Goal: Task Accomplishment & Management: Use online tool/utility

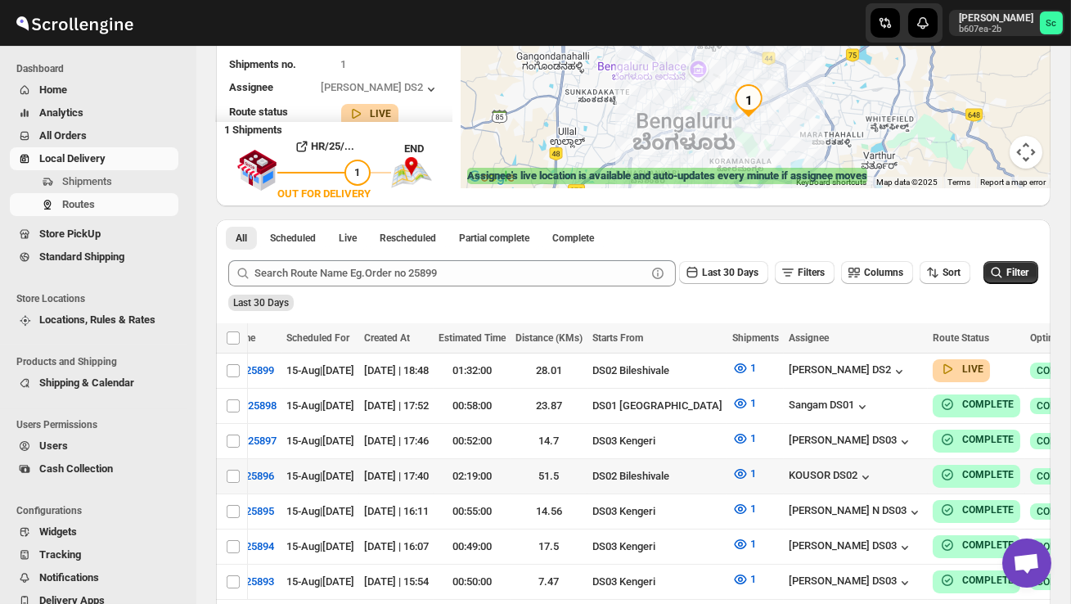
scroll to position [0, 119]
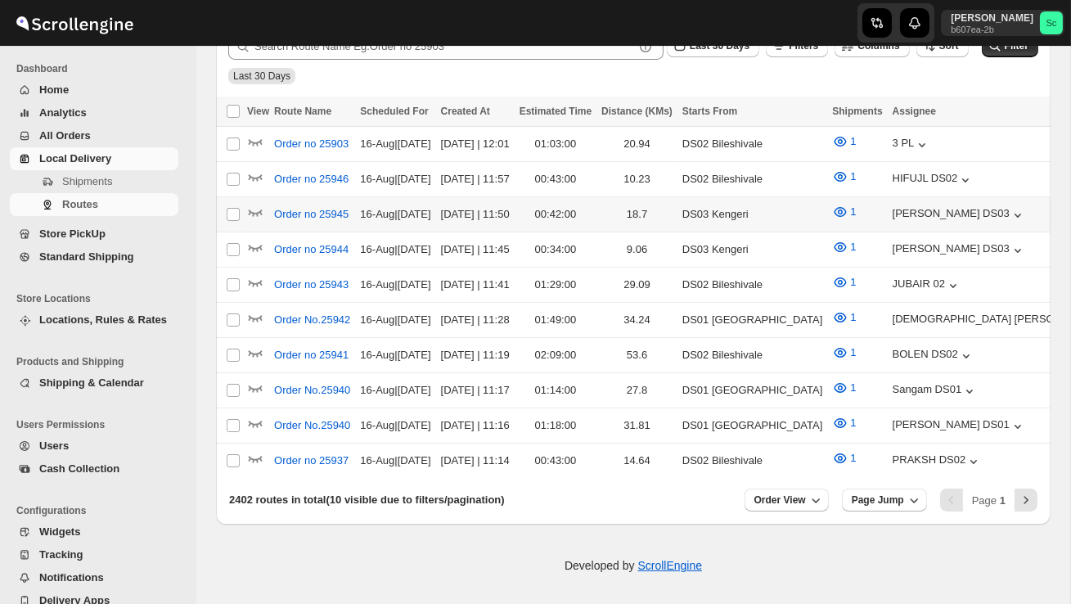
scroll to position [227, 0]
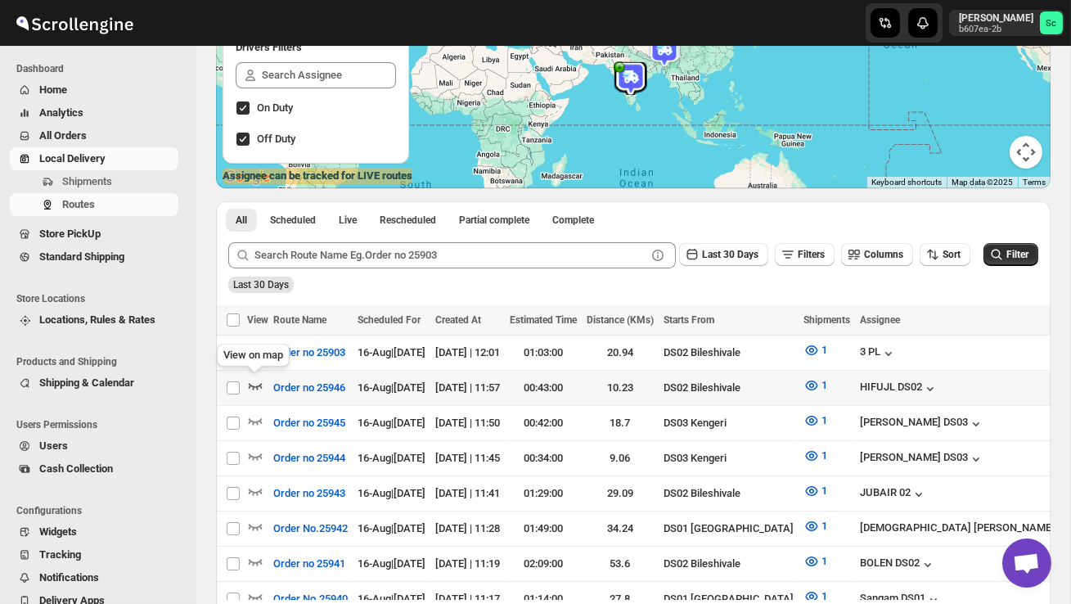
click at [254, 385] on icon "button" at bounding box center [256, 386] width 14 height 7
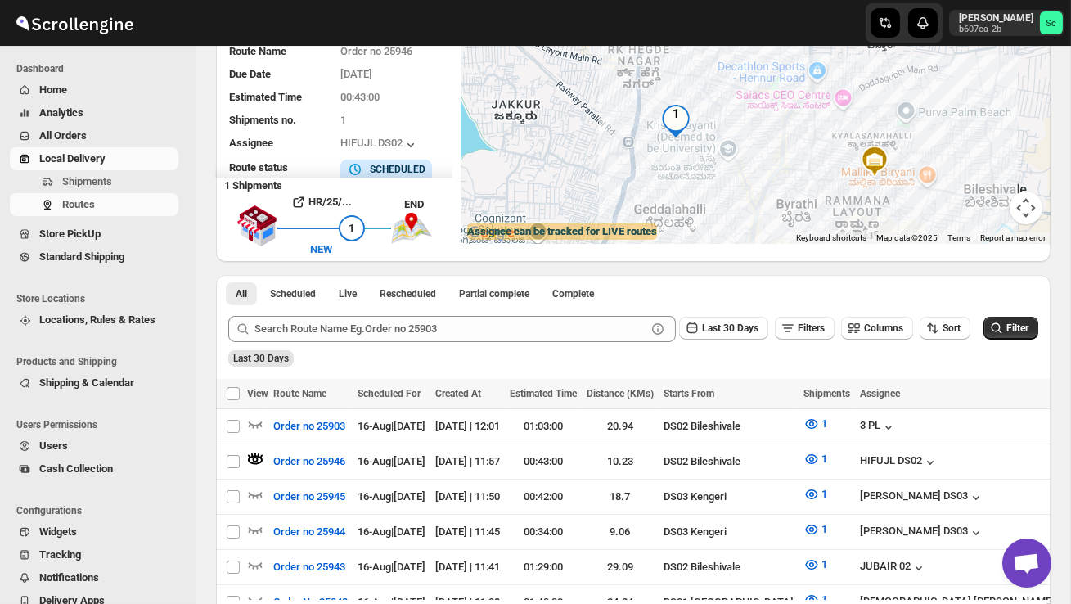
scroll to position [453, 0]
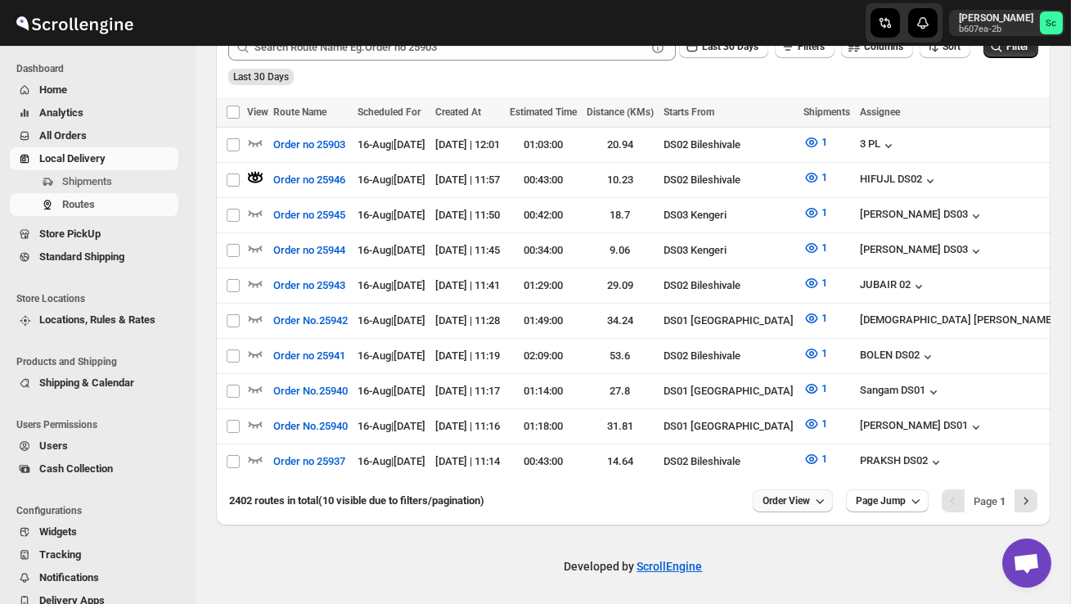
click at [793, 494] on span "Order View" at bounding box center [786, 500] width 47 height 13
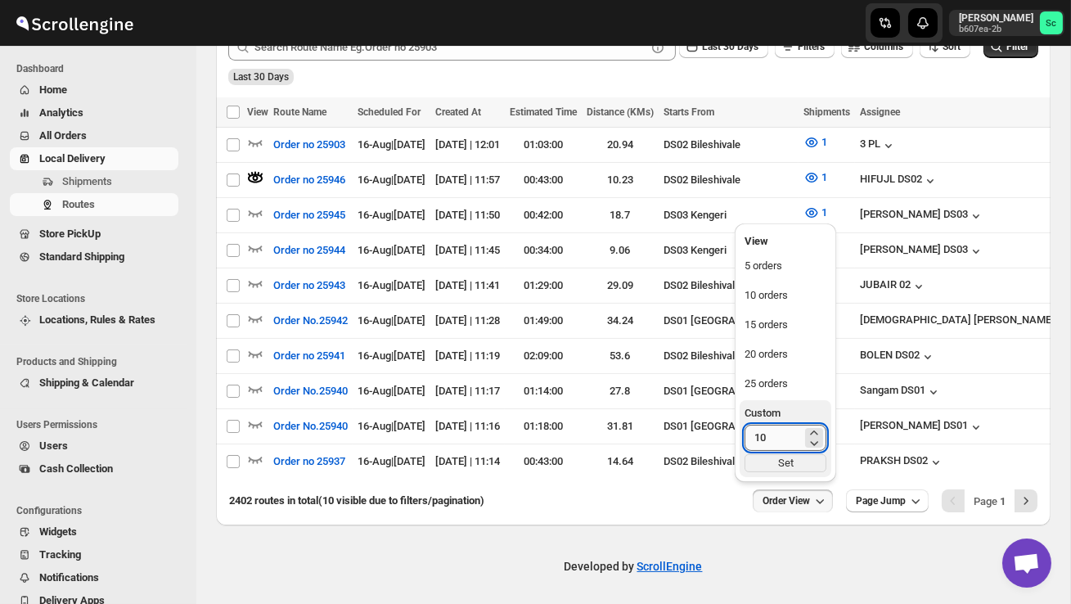
click at [772, 434] on input "10" at bounding box center [773, 438] width 57 height 26
type input "1"
type input "40"
click at [799, 470] on div "Set" at bounding box center [786, 463] width 82 height 18
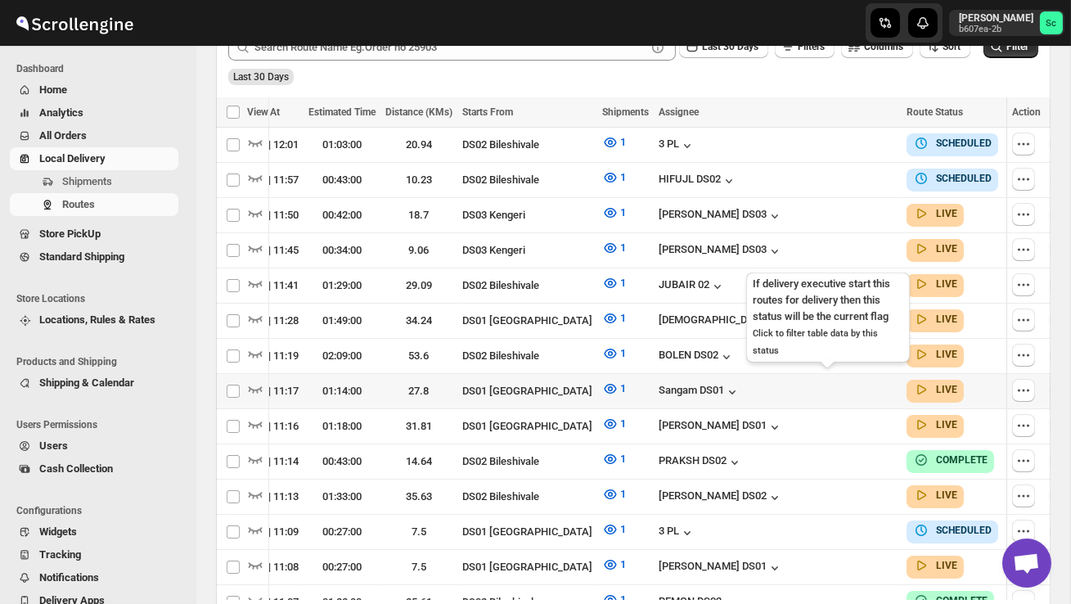
scroll to position [0, 216]
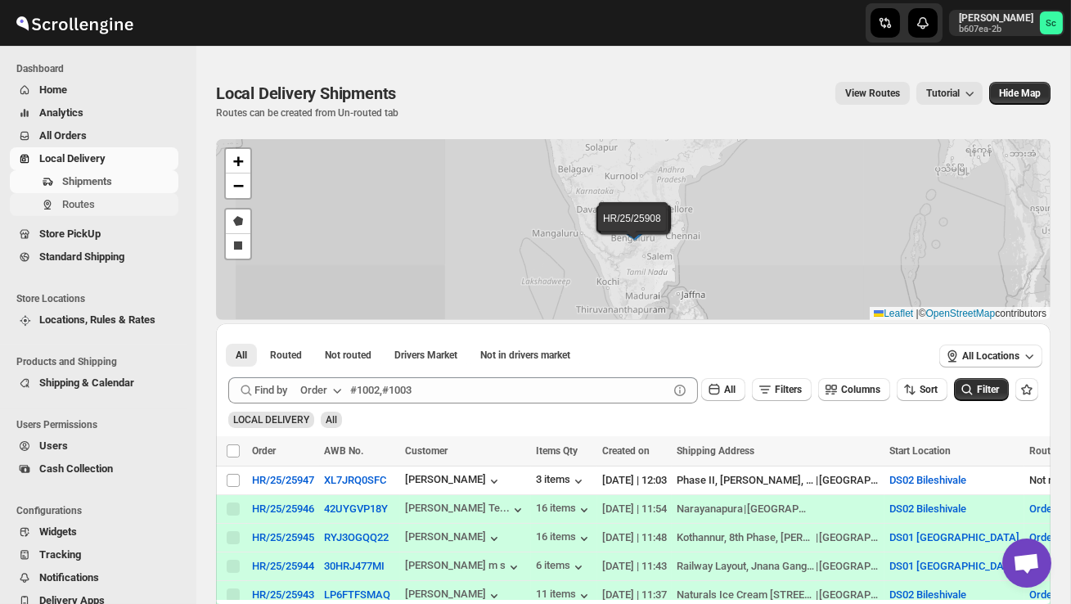
click at [80, 205] on span "Routes" at bounding box center [78, 204] width 33 height 12
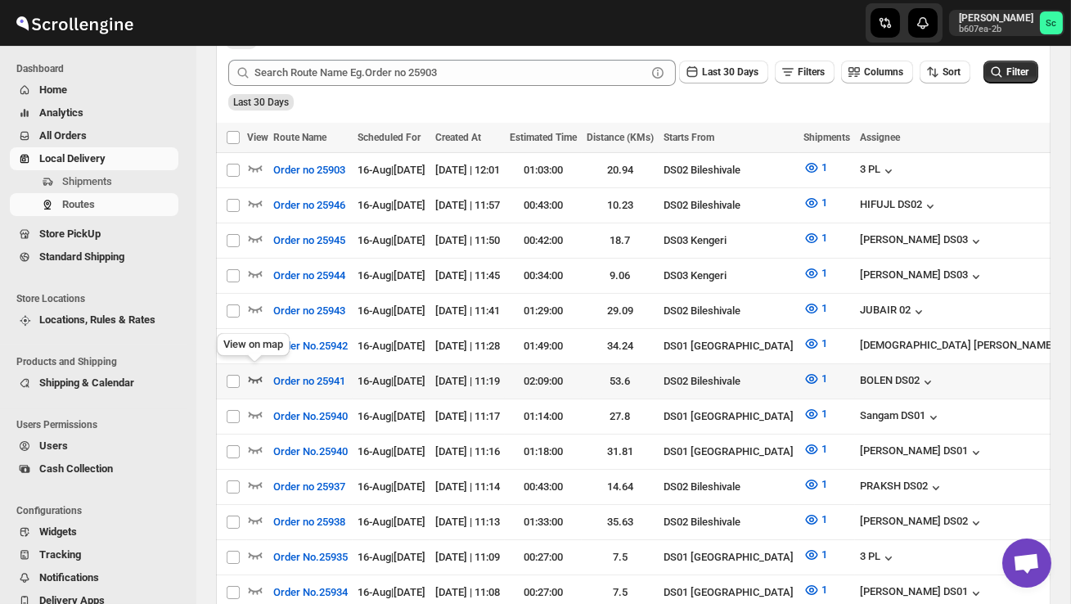
click at [249, 376] on icon "button" at bounding box center [256, 379] width 14 height 7
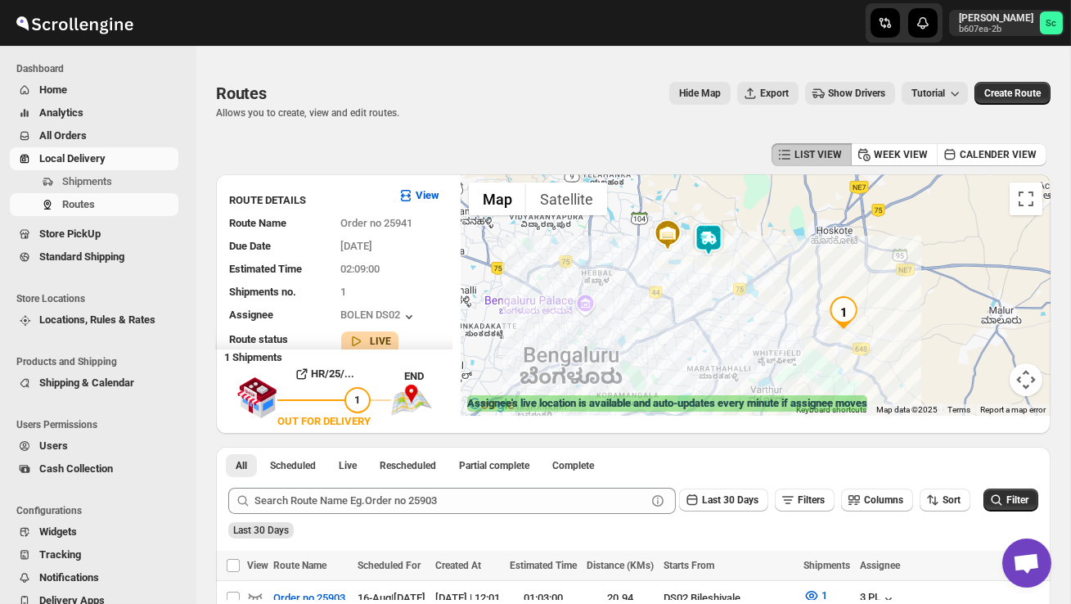
click at [723, 226] on img at bounding box center [708, 239] width 33 height 33
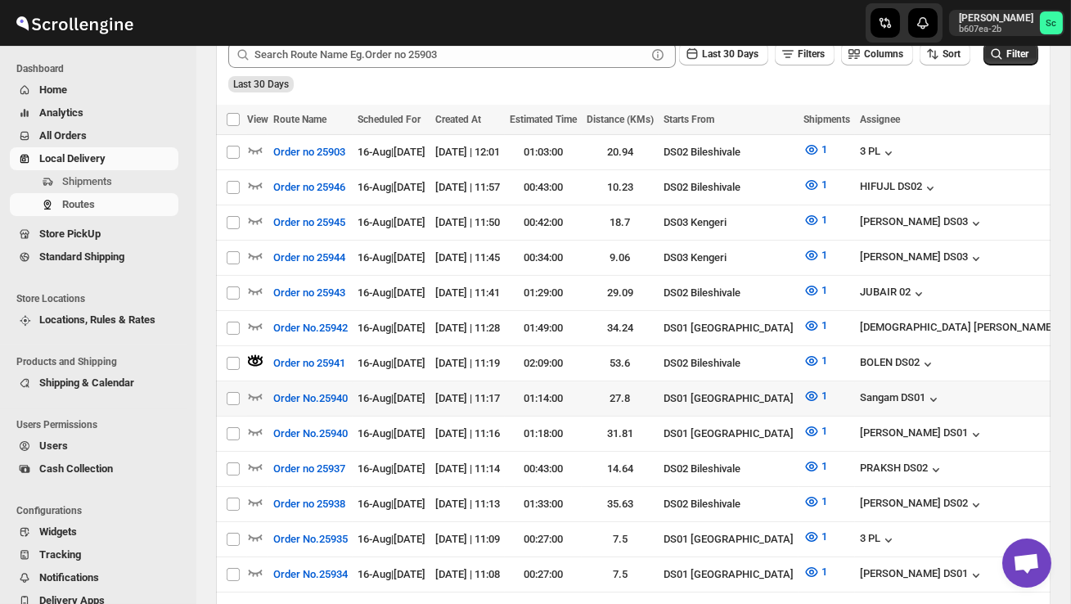
scroll to position [466, 0]
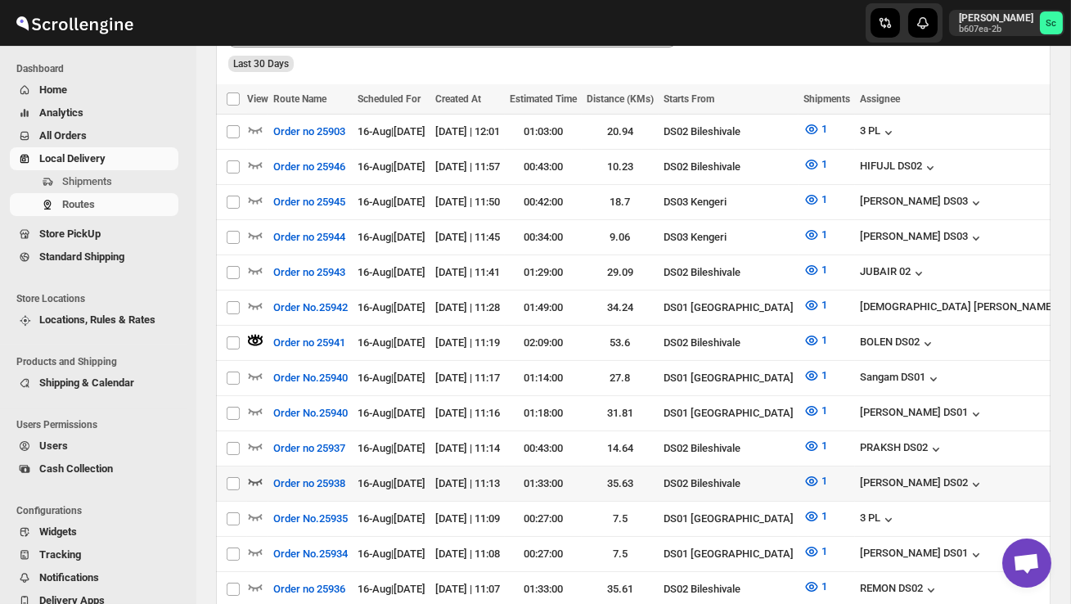
click at [255, 473] on icon "button" at bounding box center [255, 481] width 16 height 16
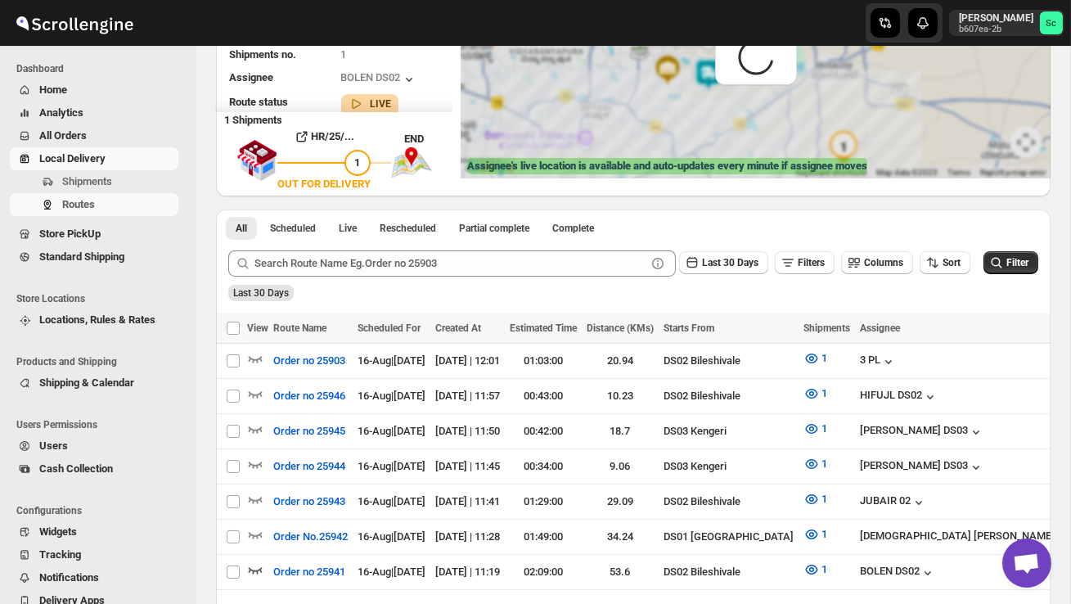
scroll to position [0, 0]
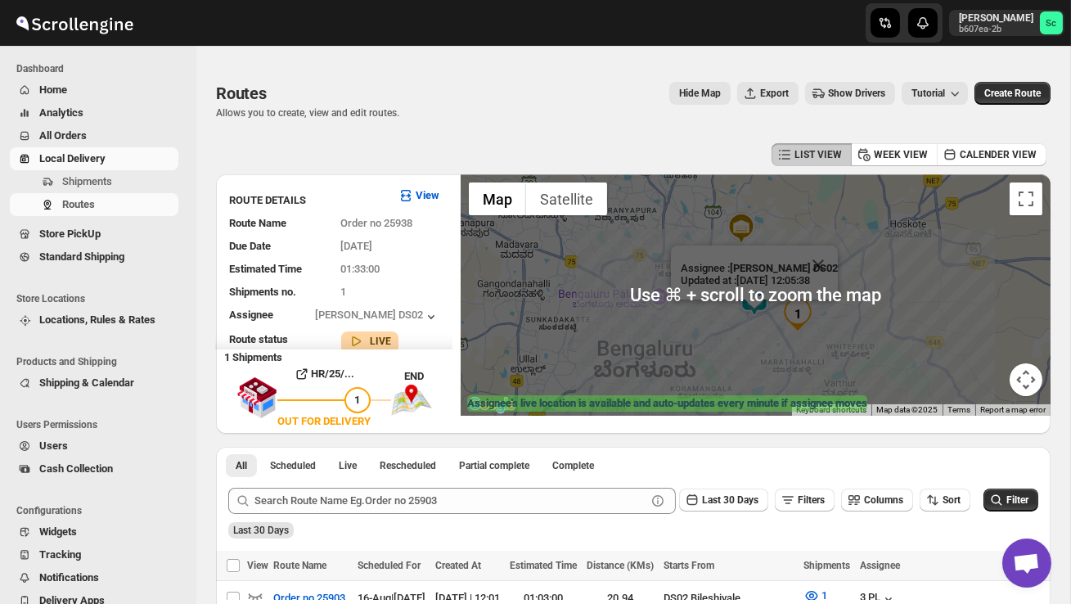
click at [862, 311] on div "Assignee : ELION DAIMAIRI DS02 Updated at : 16/08/2025, 12:05:38 Duty mode Enab…" at bounding box center [756, 294] width 590 height 241
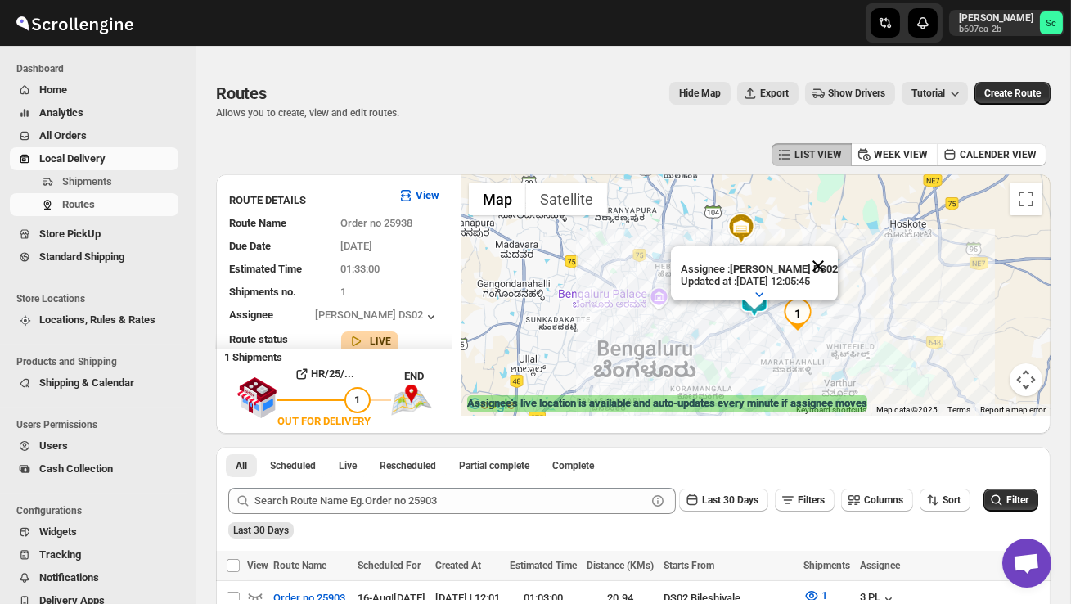
click at [822, 258] on button "Close" at bounding box center [818, 265] width 39 height 39
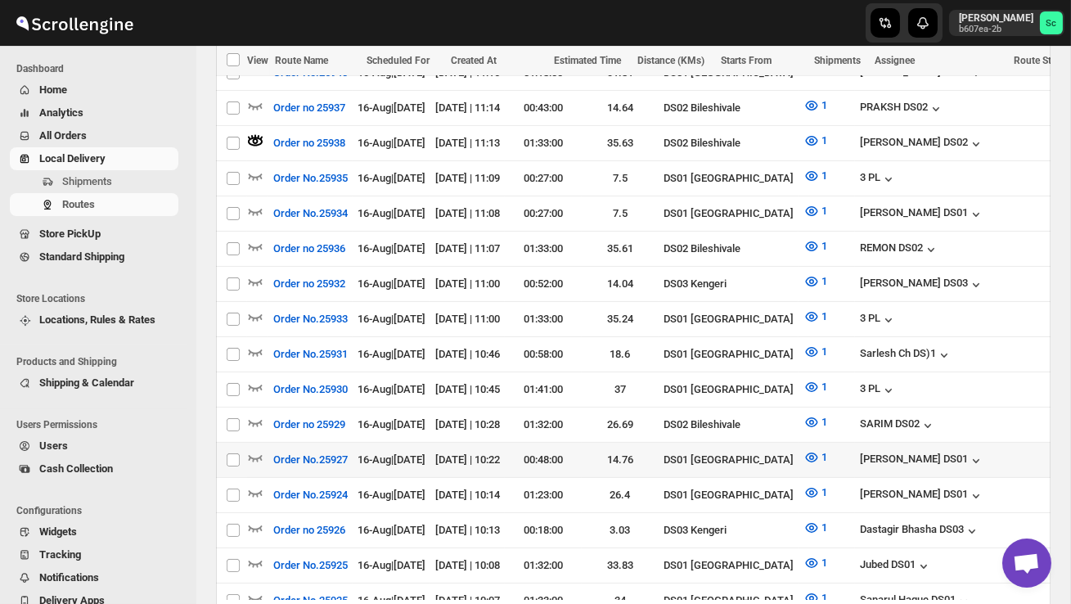
scroll to position [808, 0]
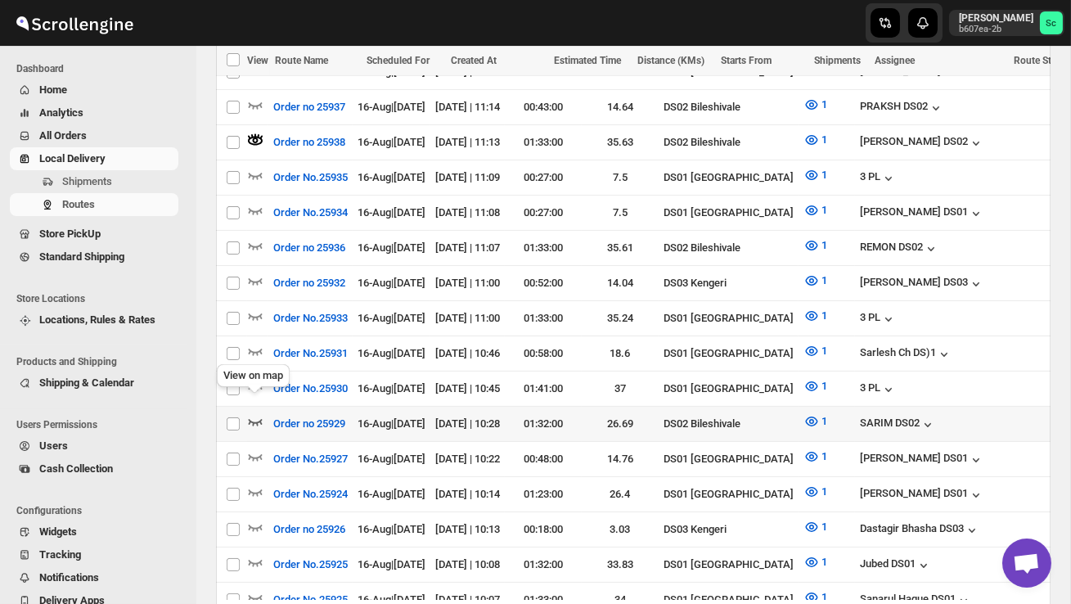
click at [253, 413] on icon "button" at bounding box center [255, 421] width 16 height 16
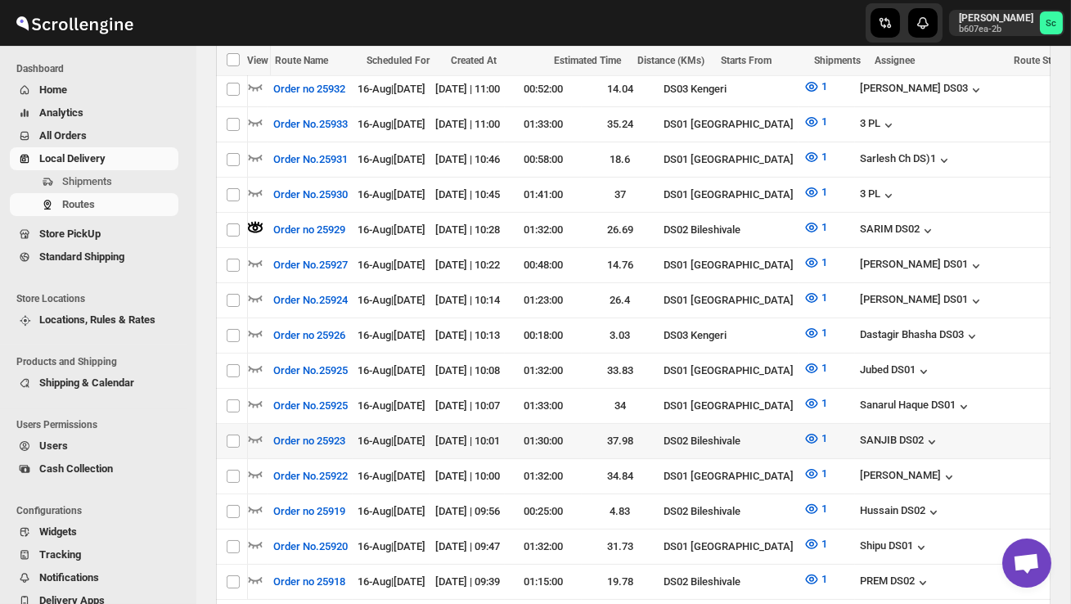
scroll to position [0, 0]
click at [253, 430] on icon "button" at bounding box center [255, 438] width 16 height 16
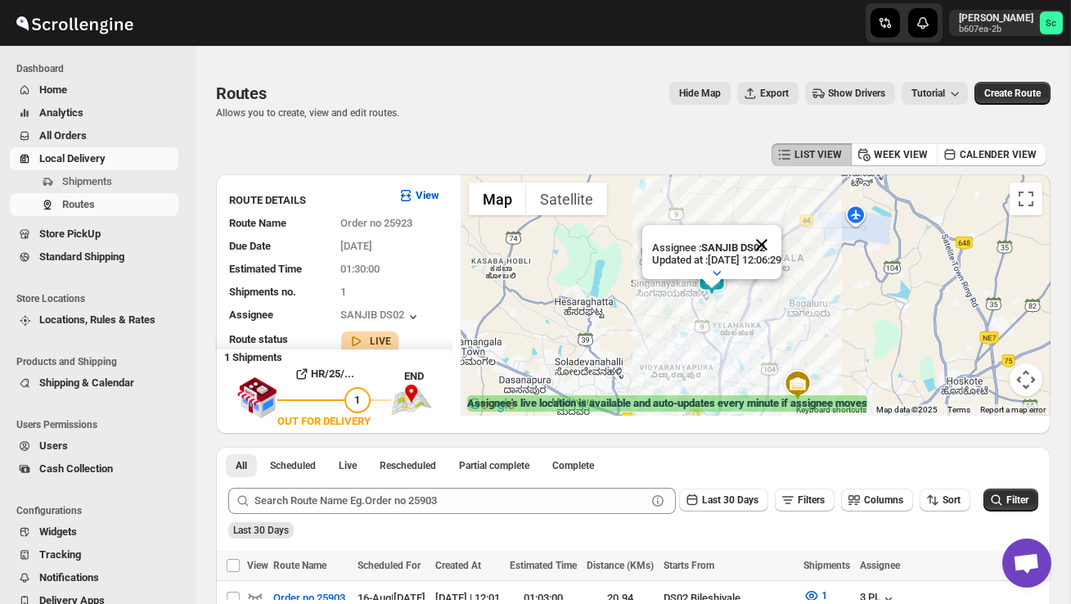
click at [781, 241] on button "Close" at bounding box center [761, 244] width 39 height 39
click at [735, 304] on div at bounding box center [756, 294] width 590 height 241
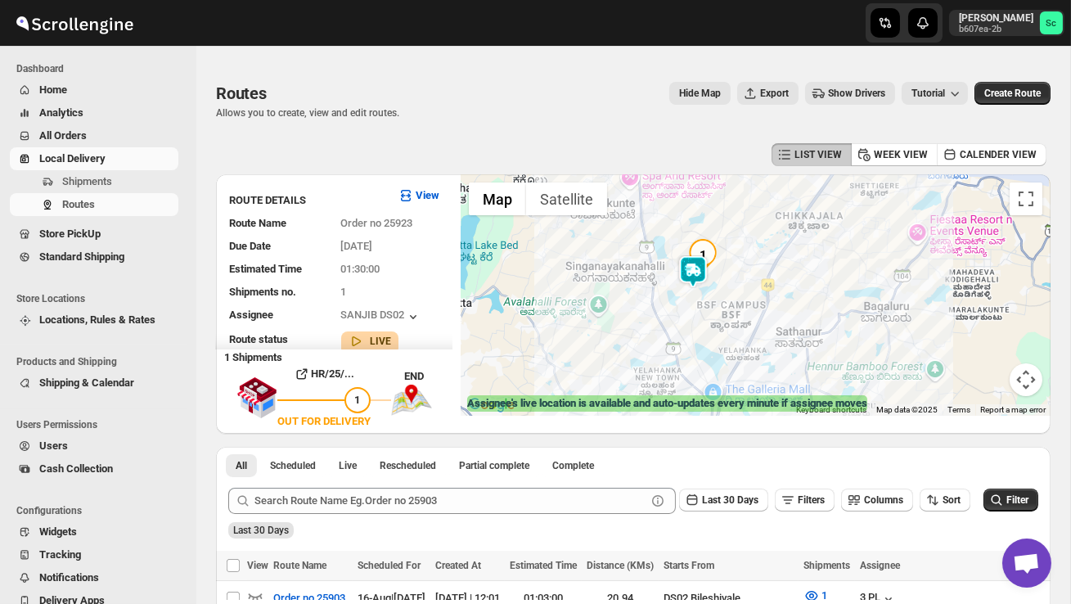
click at [740, 282] on div at bounding box center [756, 294] width 590 height 241
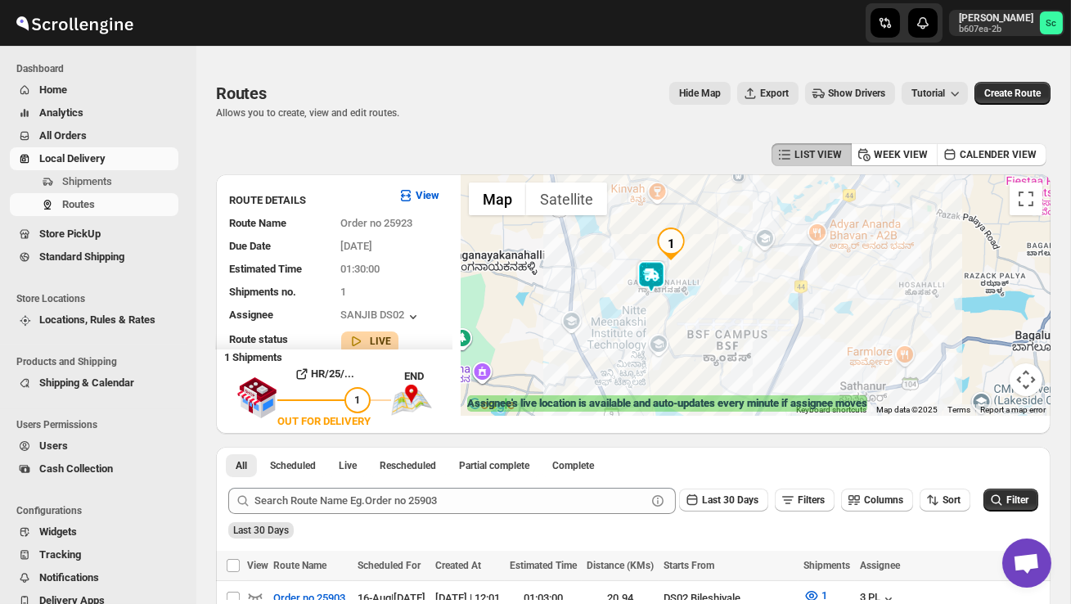
click at [709, 290] on div at bounding box center [756, 294] width 590 height 241
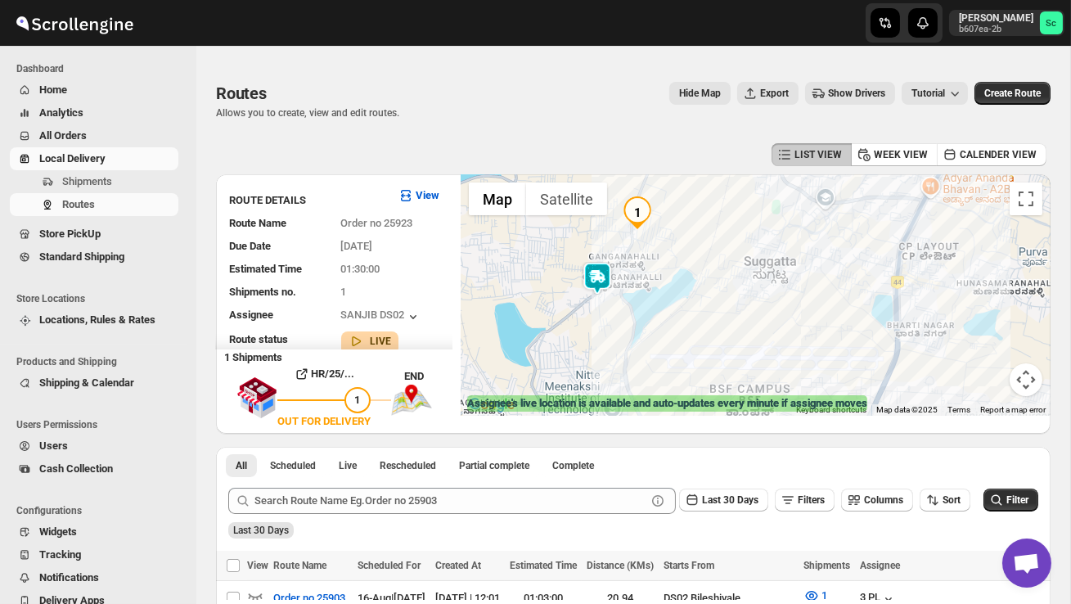
click at [709, 290] on div at bounding box center [756, 294] width 590 height 241
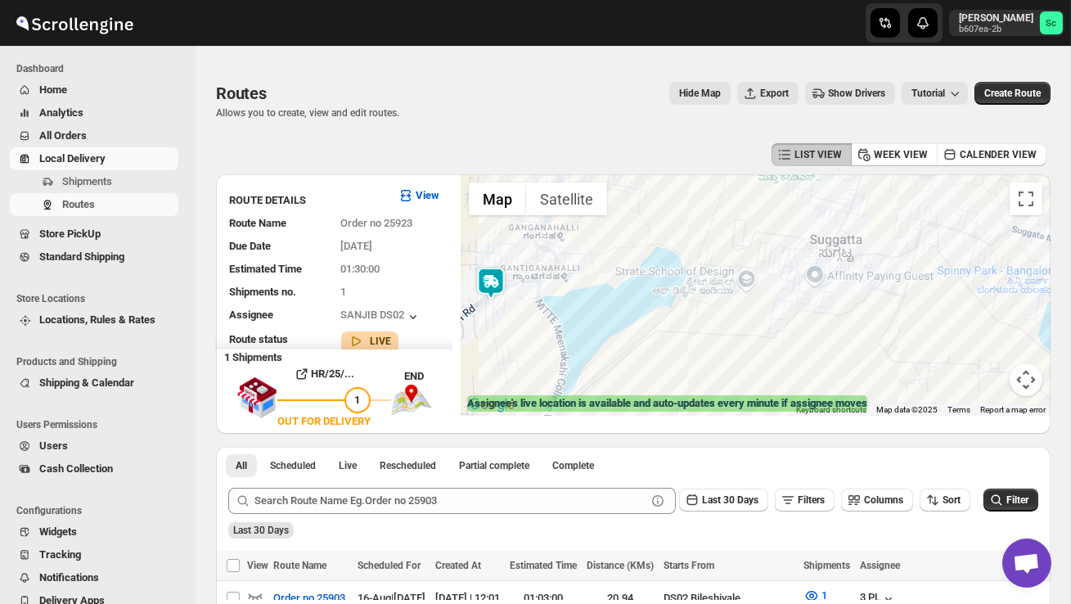
click at [669, 344] on div at bounding box center [756, 294] width 590 height 241
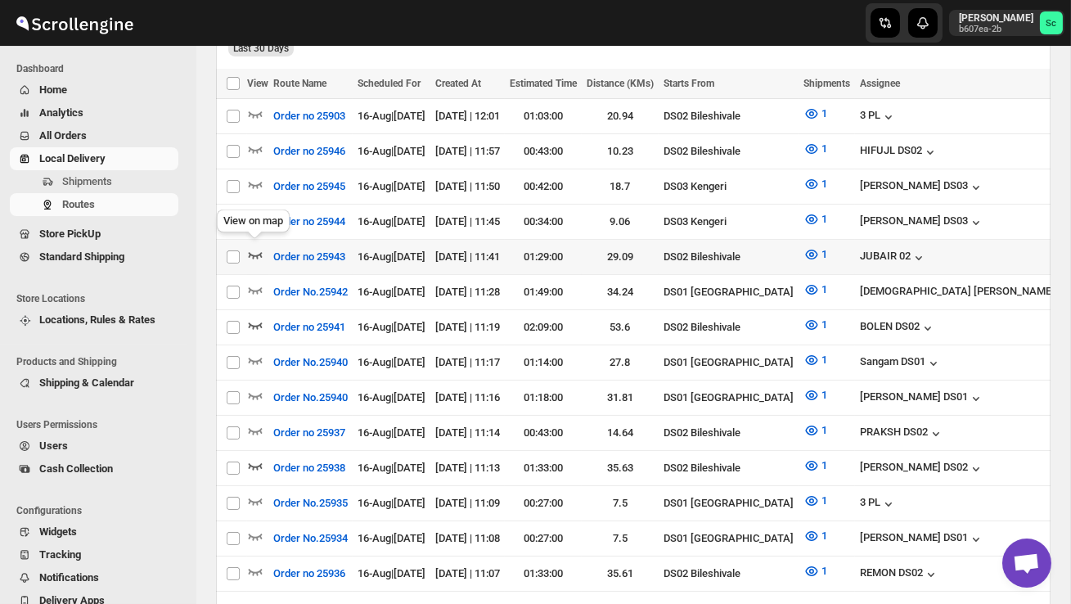
click at [249, 253] on icon "button" at bounding box center [256, 255] width 14 height 7
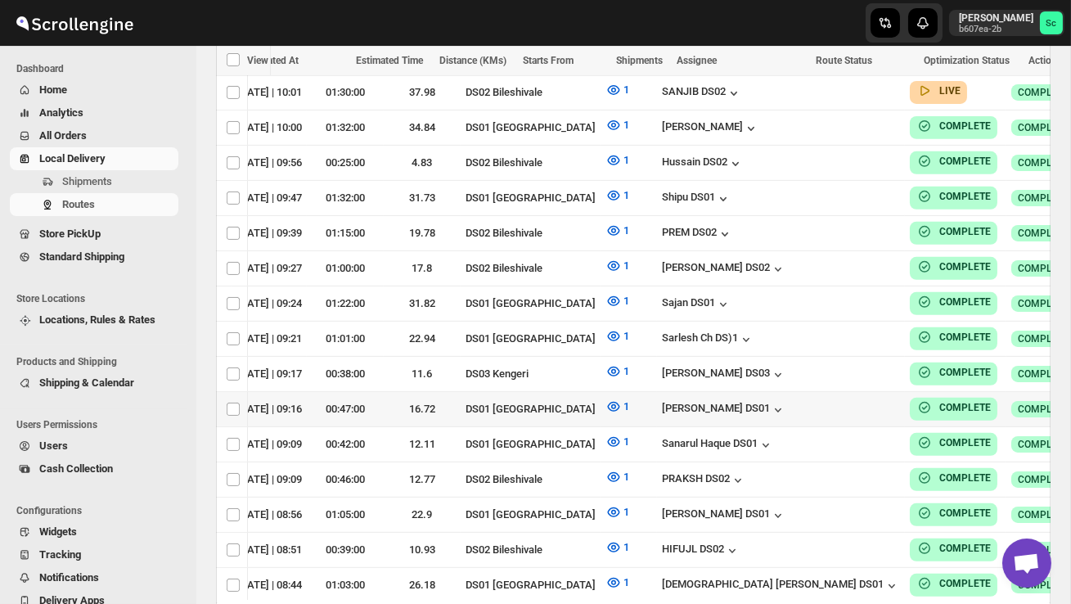
scroll to position [1370, 0]
